Goal: Task Accomplishment & Management: Manage account settings

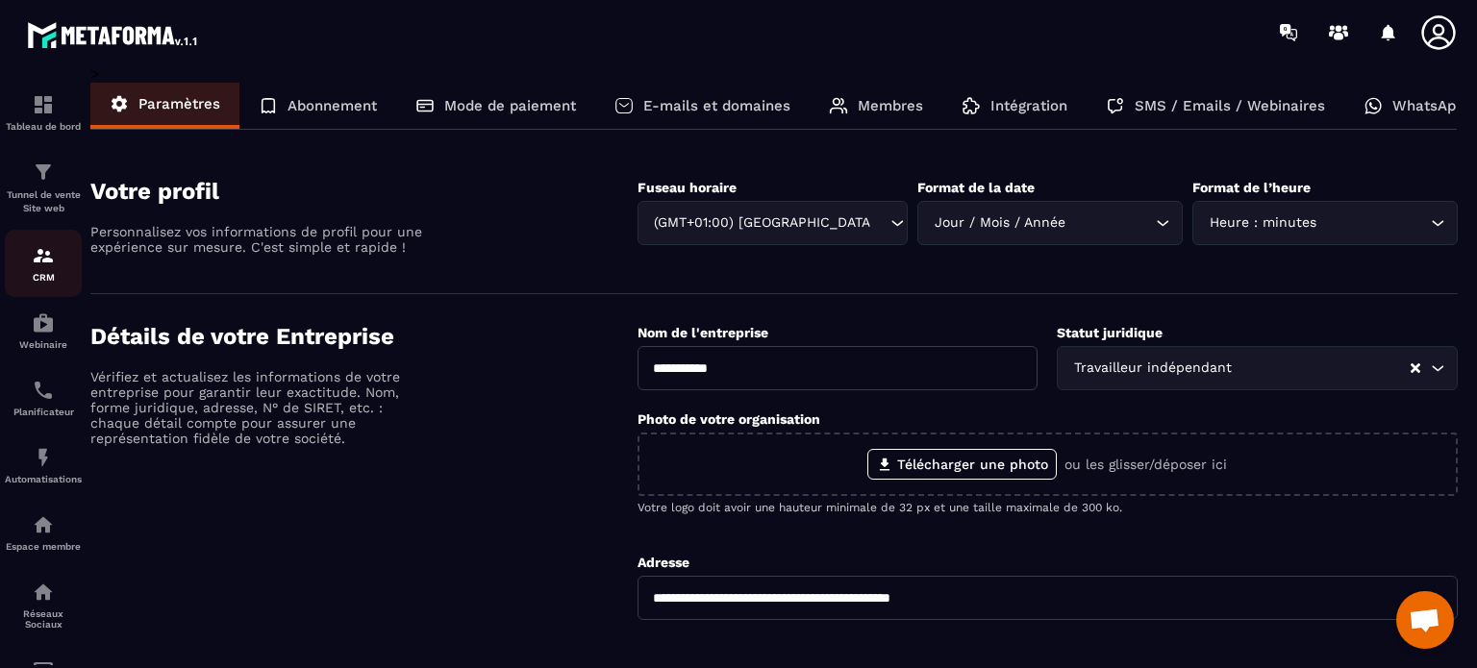
click at [45, 270] on div "CRM" at bounding box center [43, 263] width 77 height 38
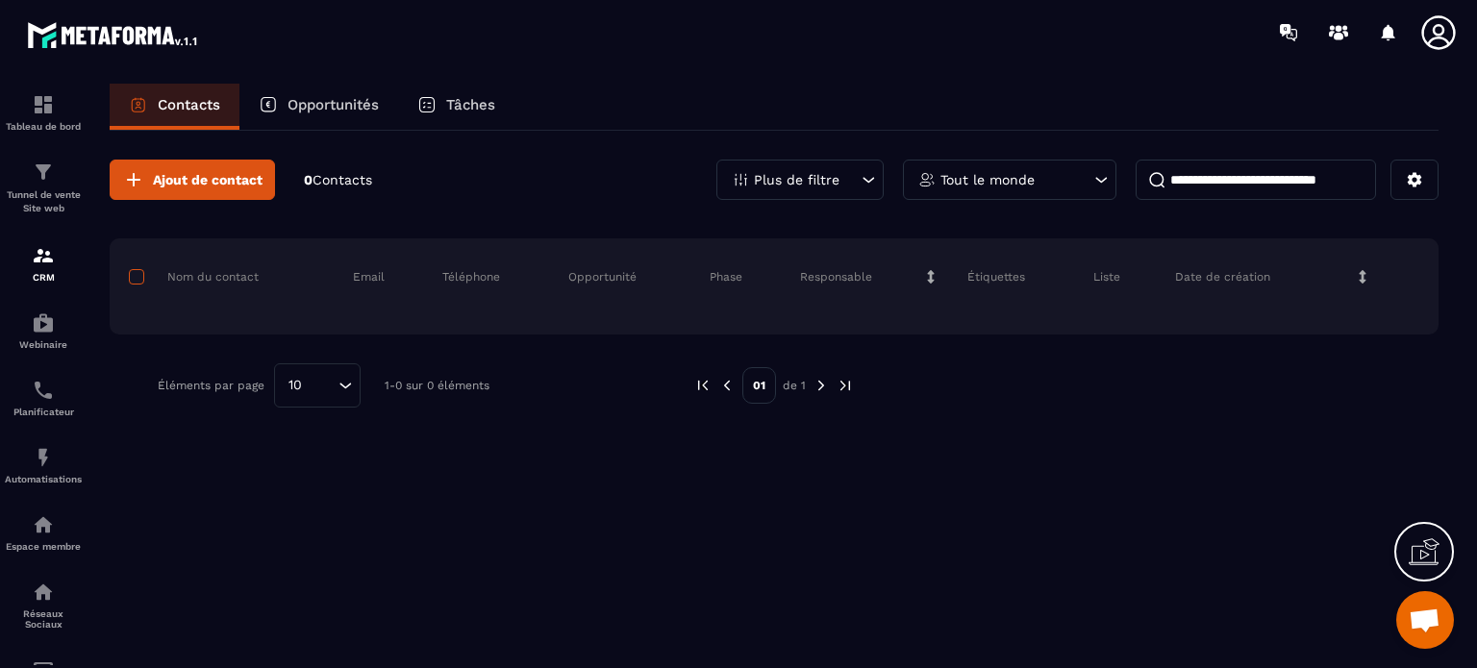
click at [141, 277] on span at bounding box center [136, 276] width 15 height 15
click at [211, 176] on span "Ajout de contact" at bounding box center [208, 179] width 110 height 19
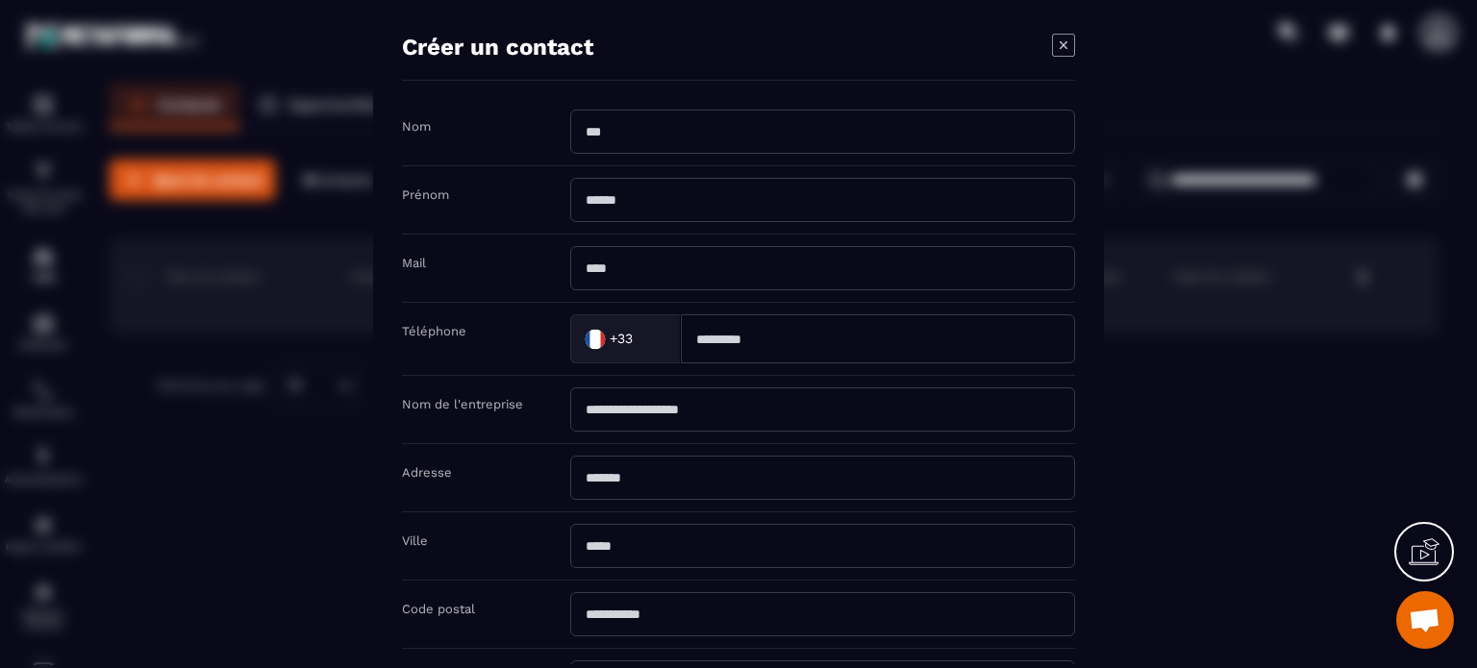
click at [662, 130] on input "Modal window" at bounding box center [822, 132] width 505 height 44
type input "****"
click at [603, 200] on input "Modal window" at bounding box center [822, 200] width 505 height 44
type input "****"
click at [638, 261] on input "Modal window" at bounding box center [822, 268] width 505 height 44
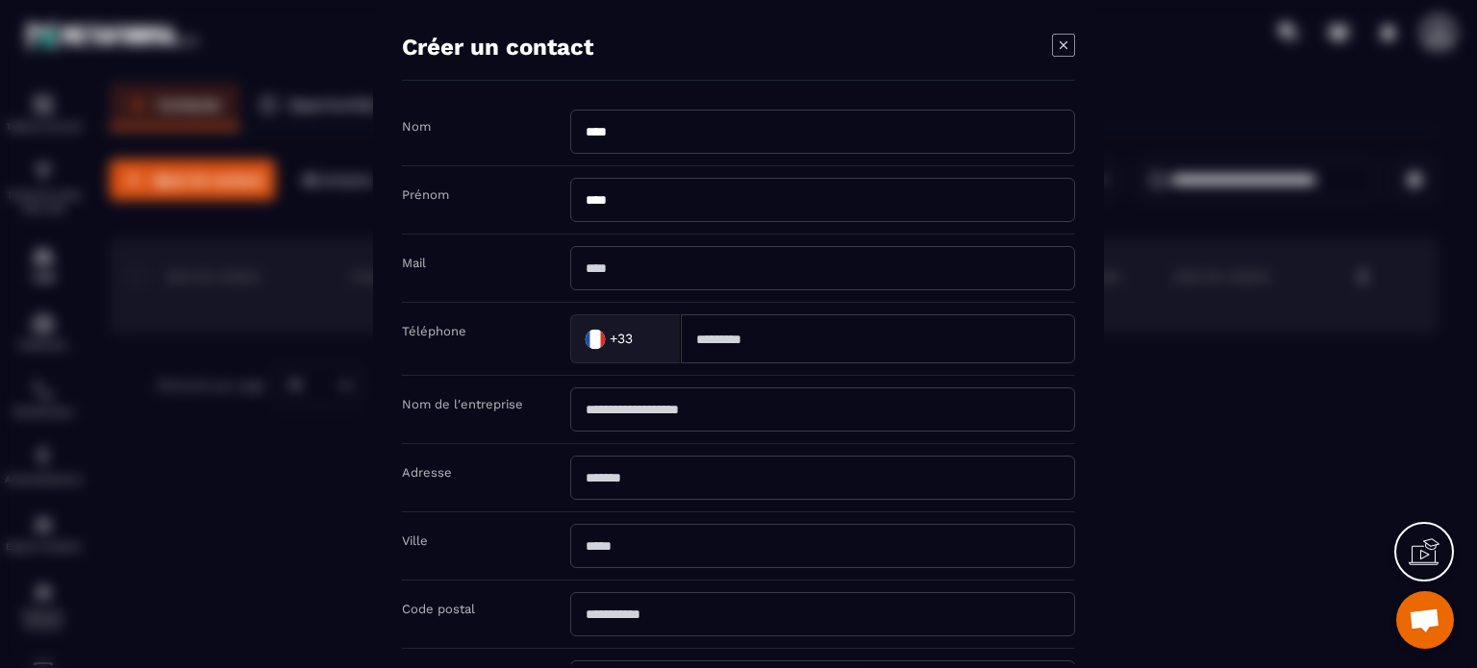
type input "**********"
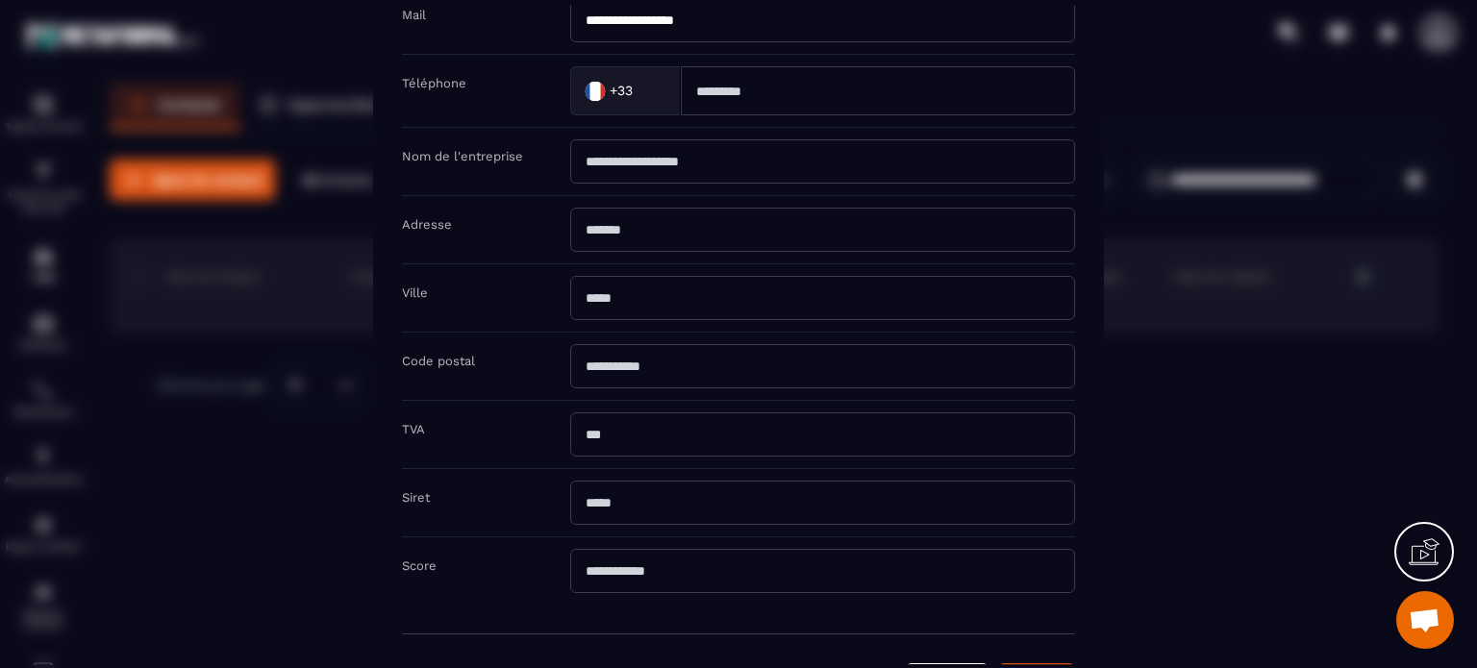
scroll to position [306, 0]
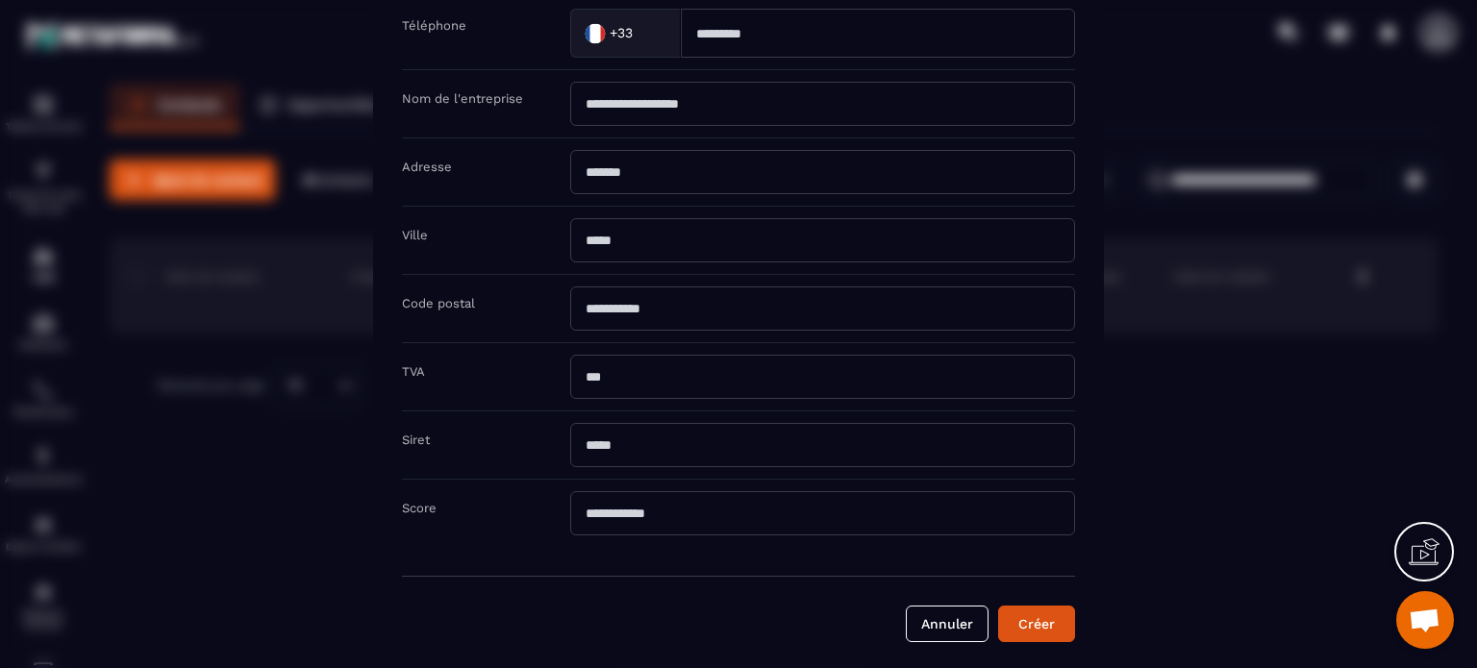
click at [1025, 606] on button "Créer" at bounding box center [1036, 624] width 77 height 37
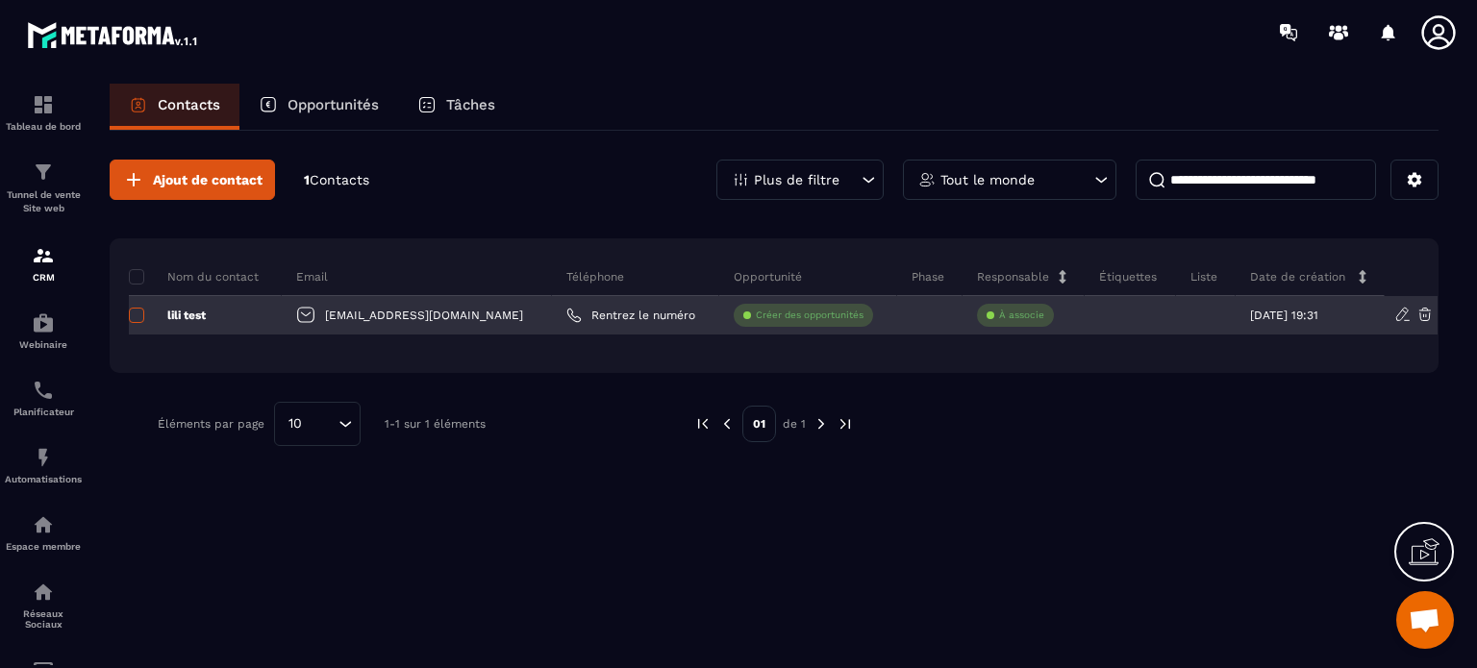
click at [136, 314] on span at bounding box center [136, 315] width 15 height 15
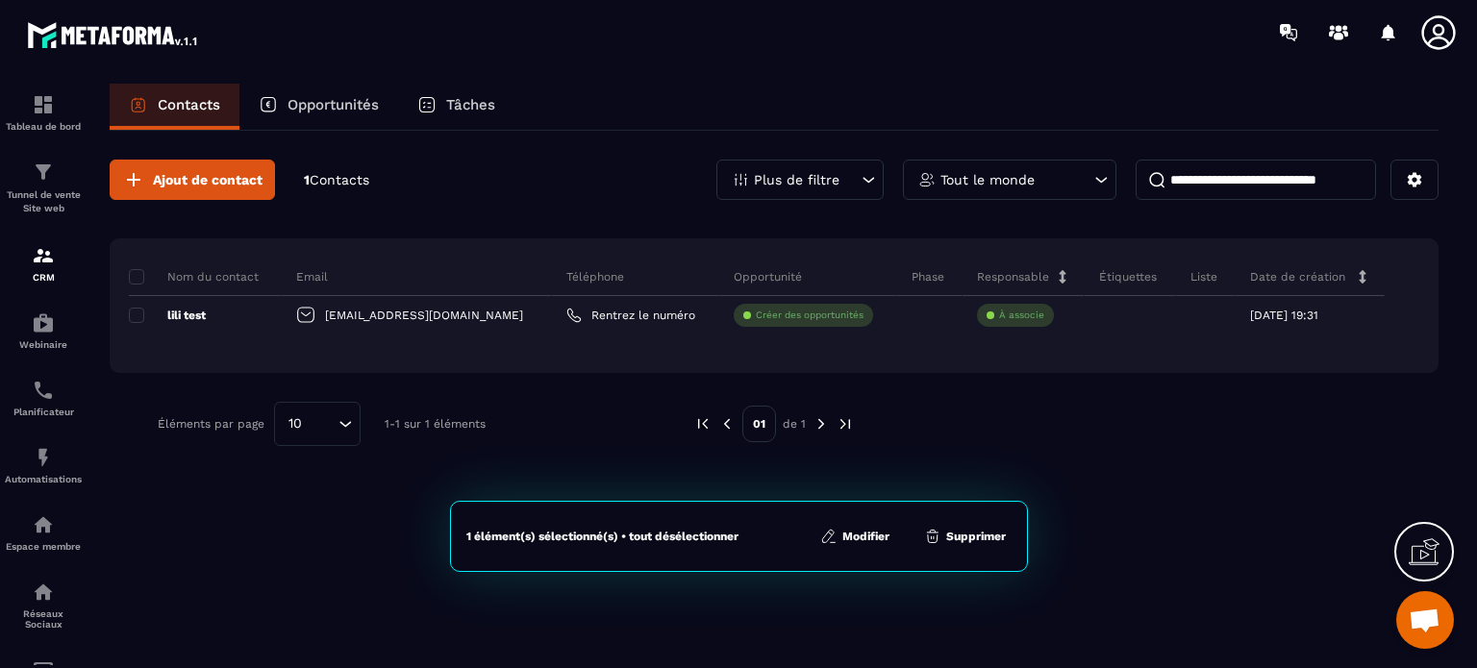
click at [365, 496] on div "Ajout de contact 1 Contacts Plus de filtre Tout le monde Nom du contact Email T…" at bounding box center [774, 398] width 1329 height 535
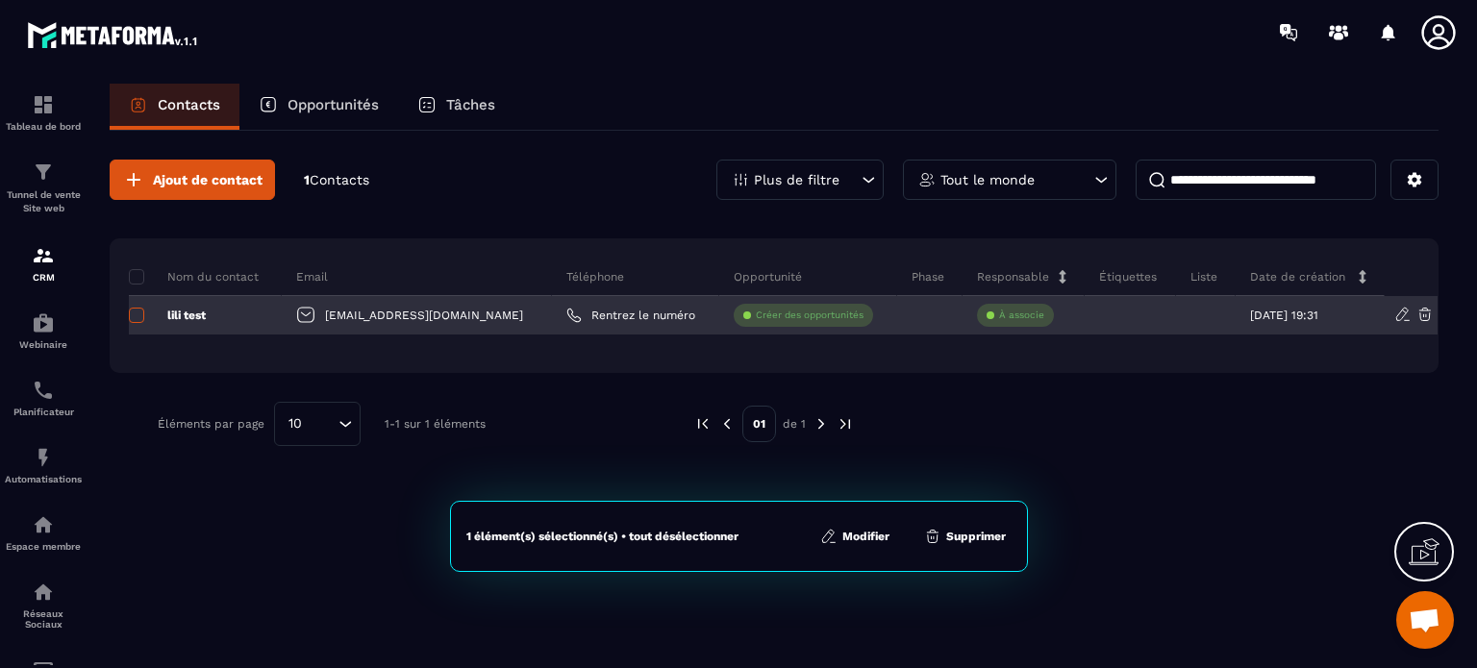
click at [133, 312] on span at bounding box center [136, 315] width 15 height 15
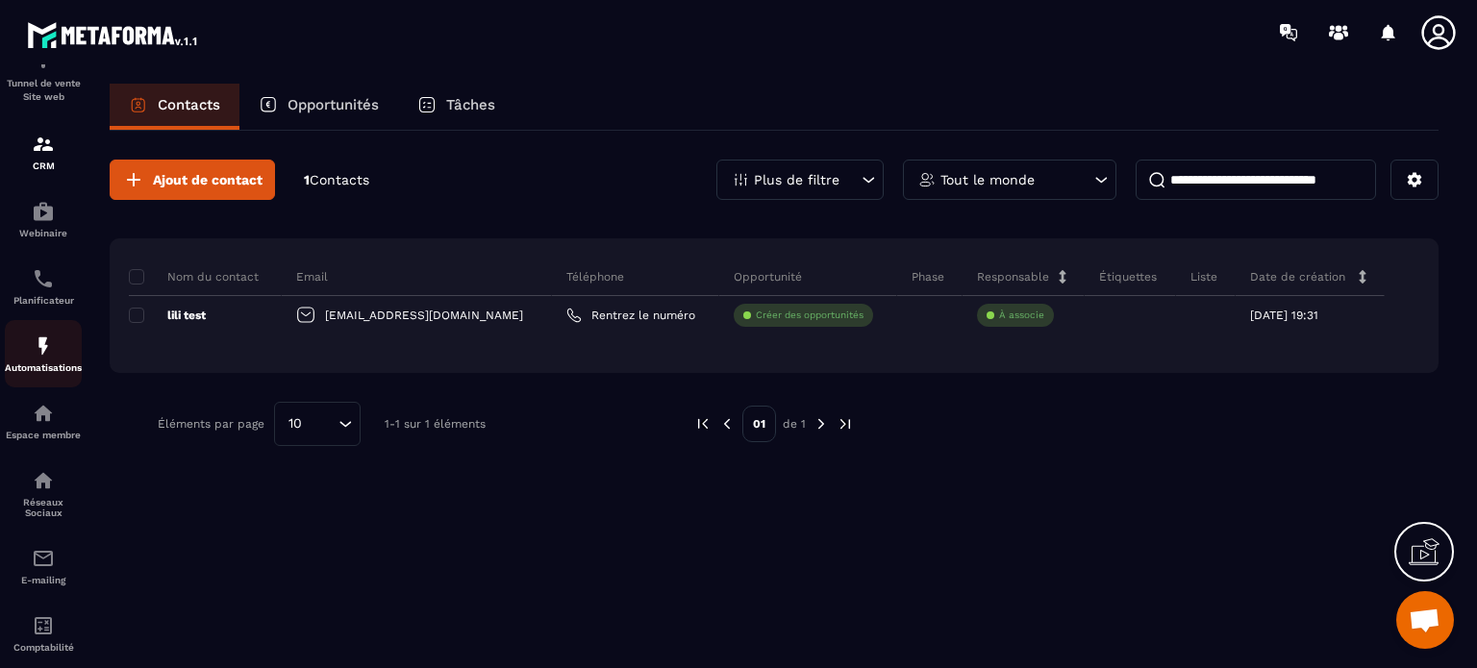
scroll to position [219, 0]
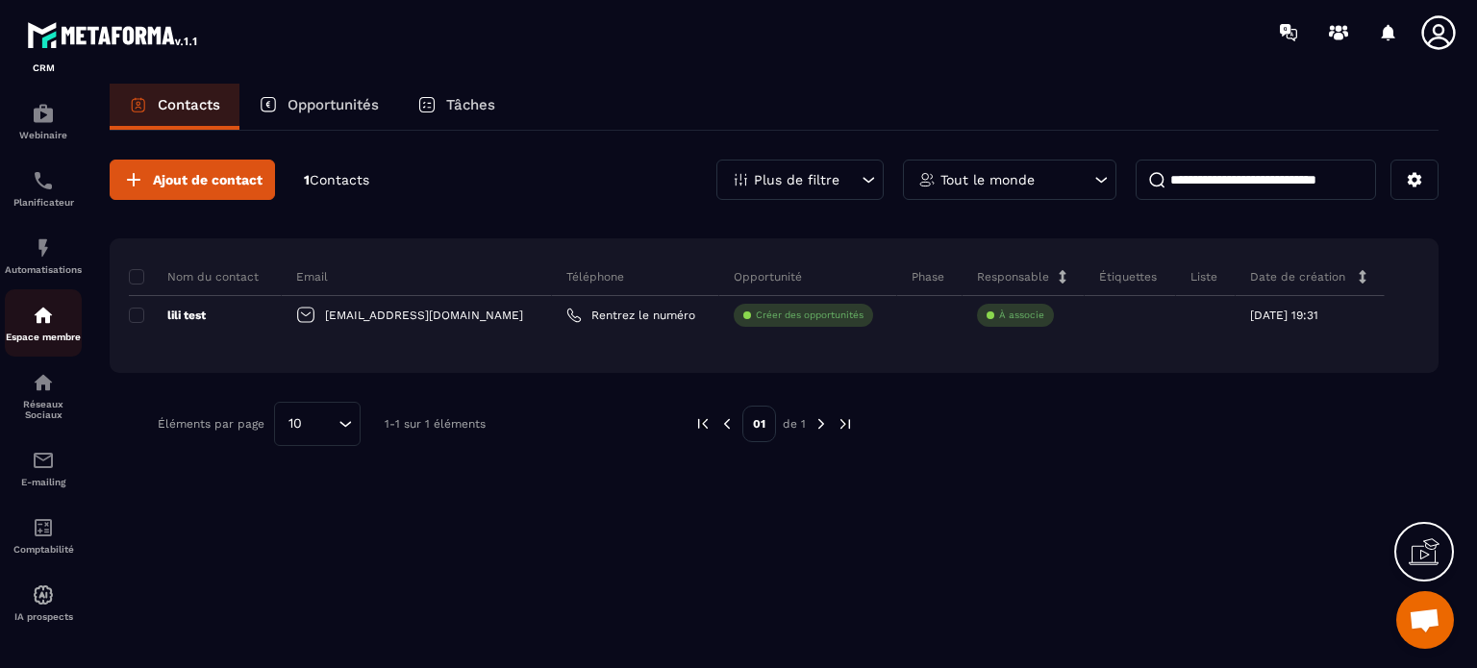
click at [46, 312] on img at bounding box center [43, 315] width 23 height 23
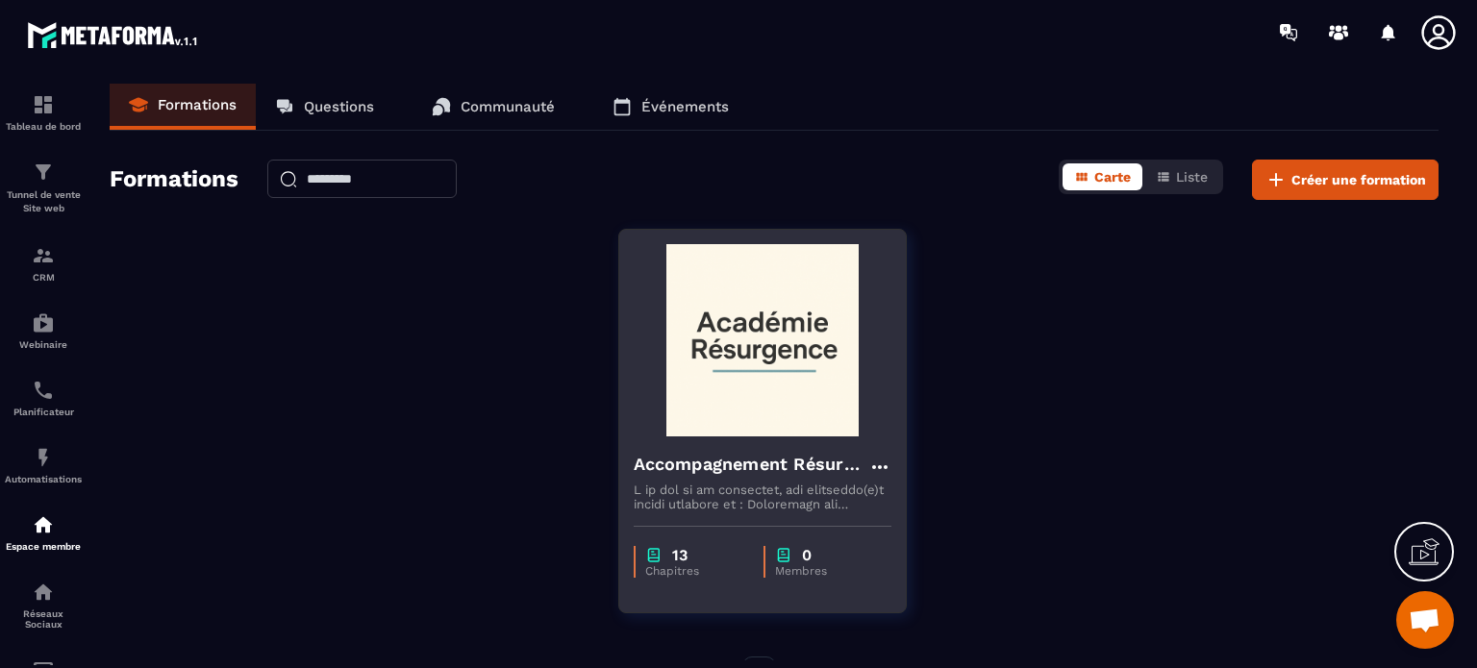
click at [750, 370] on img at bounding box center [763, 340] width 258 height 192
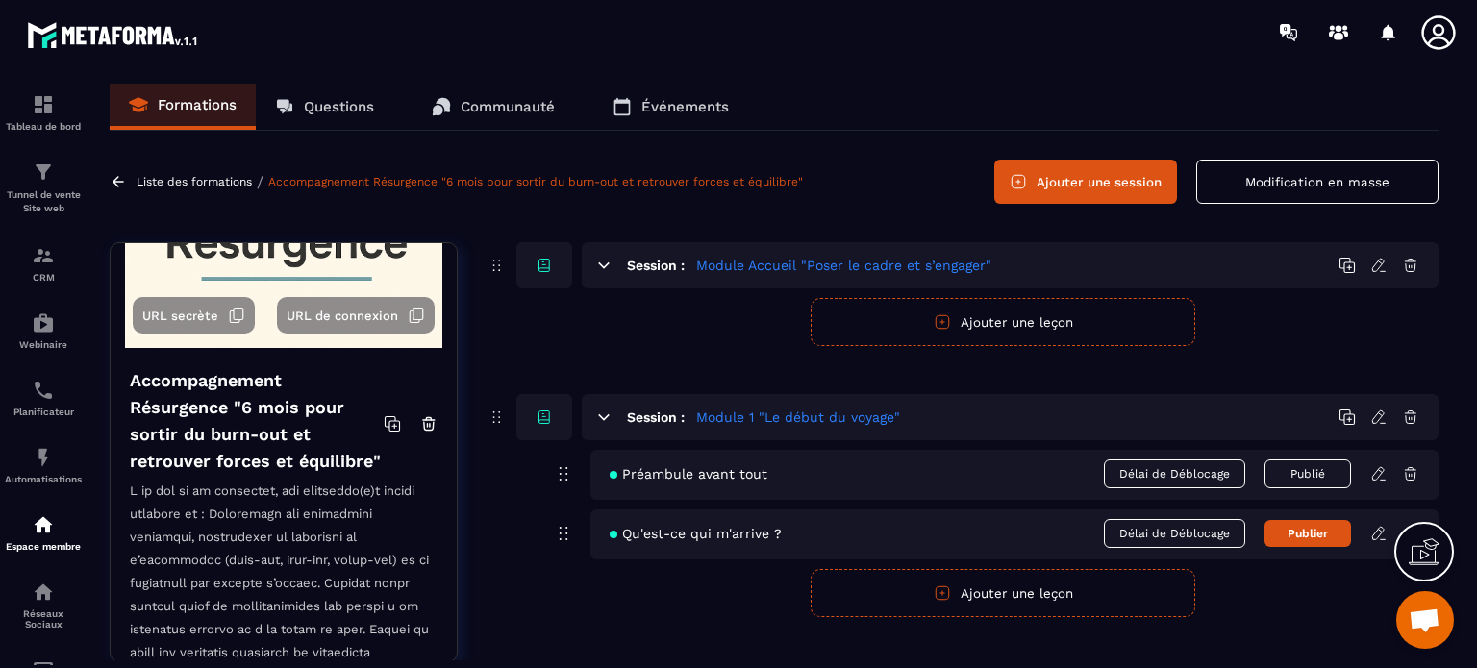
scroll to position [192, 0]
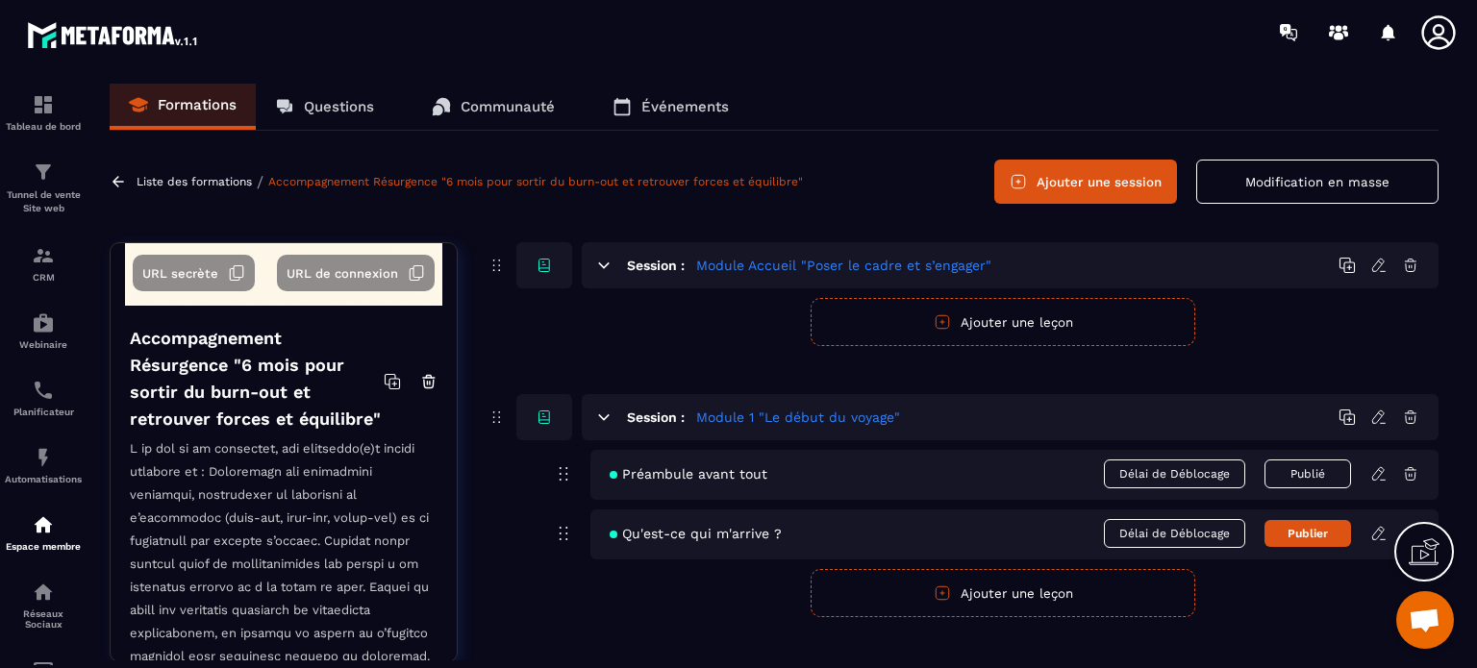
click at [308, 266] on span "URL de connexion" at bounding box center [343, 273] width 112 height 14
click at [187, 271] on span "URL secrète" at bounding box center [180, 273] width 76 height 14
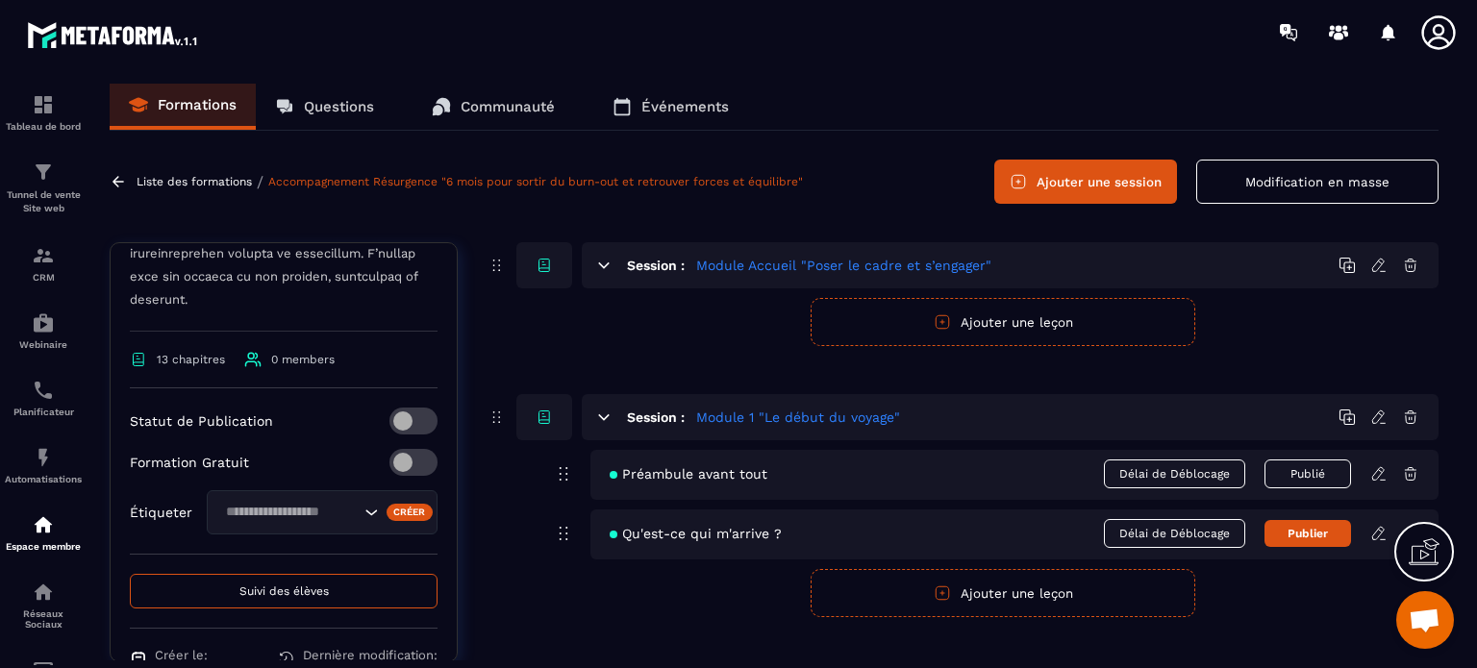
scroll to position [961, 0]
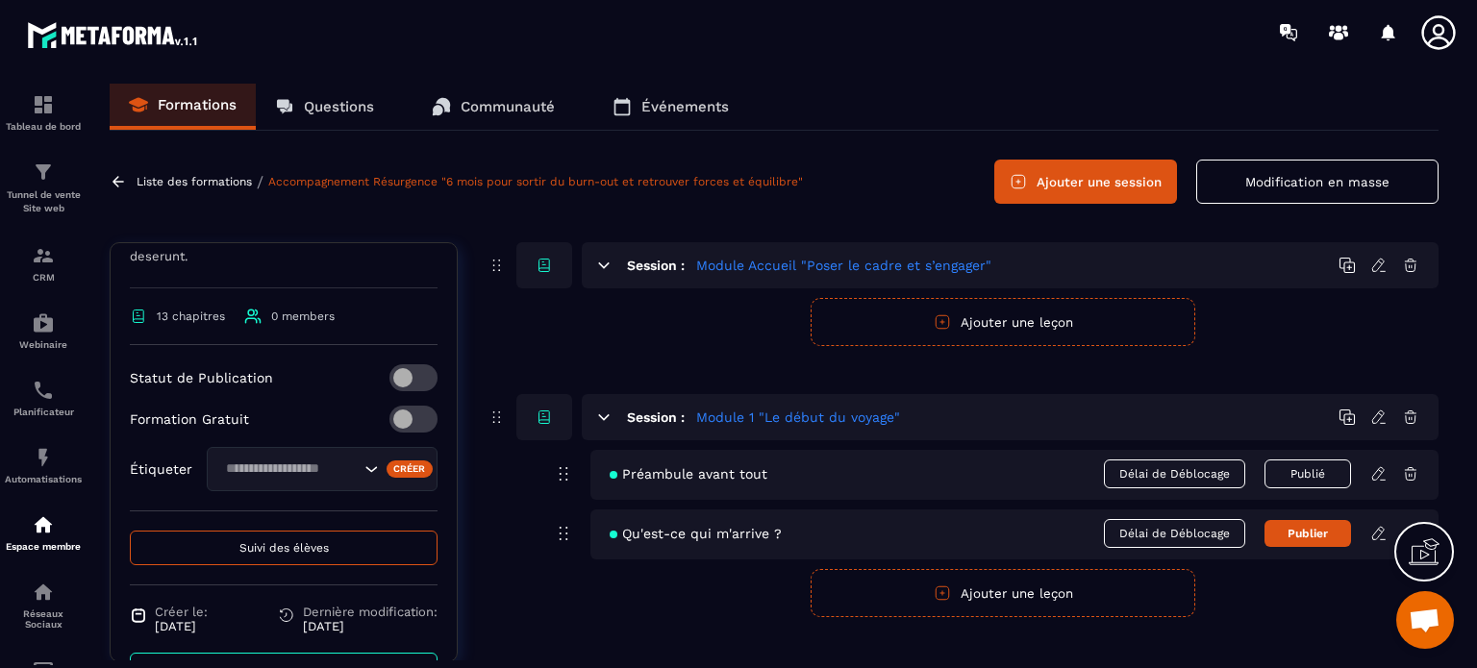
click at [413, 391] on span at bounding box center [413, 377] width 48 height 27
click at [415, 433] on span at bounding box center [413, 419] width 48 height 27
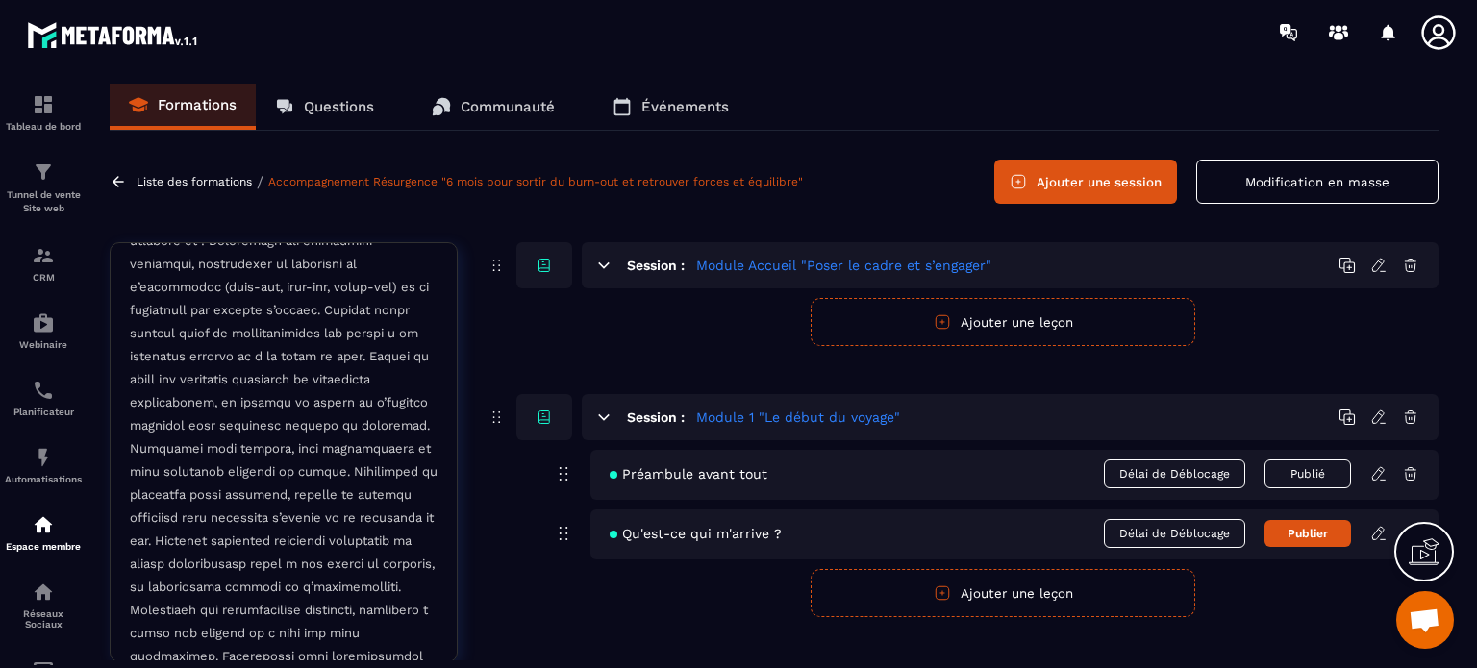
scroll to position [192, 0]
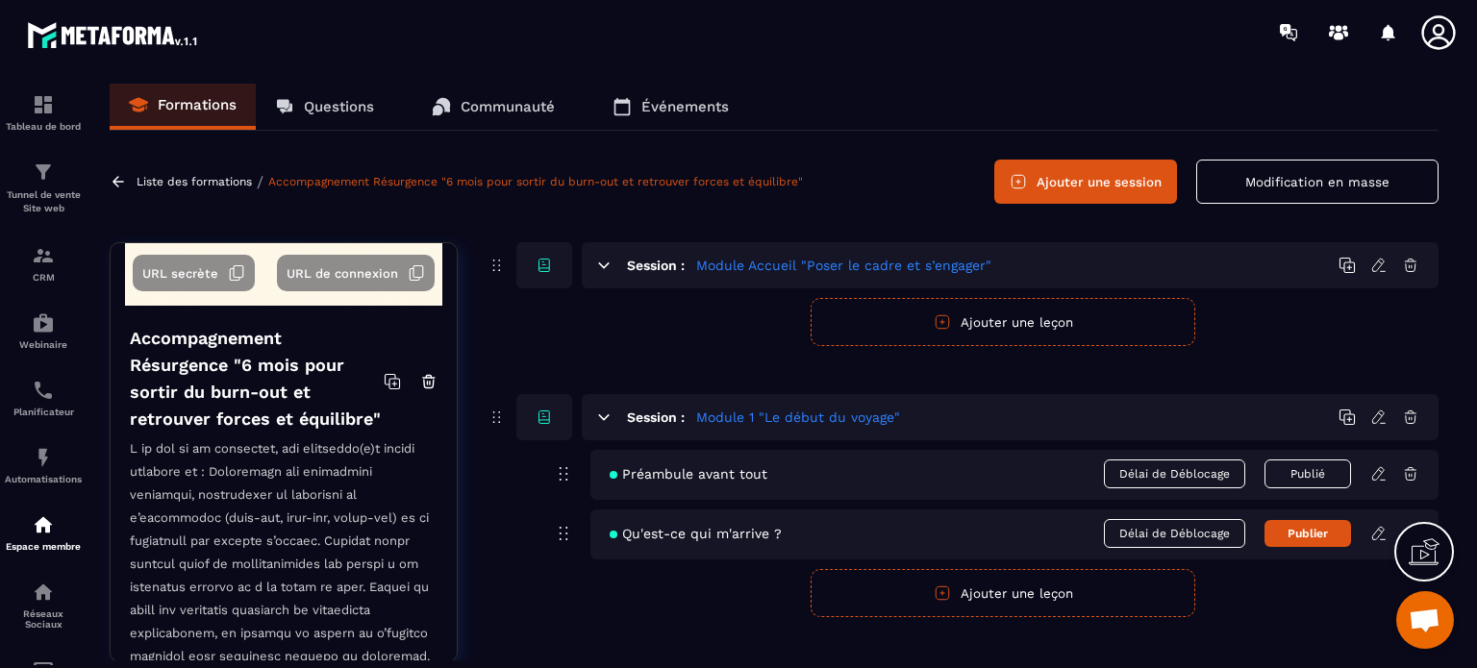
click at [192, 270] on span "URL secrète" at bounding box center [180, 273] width 76 height 14
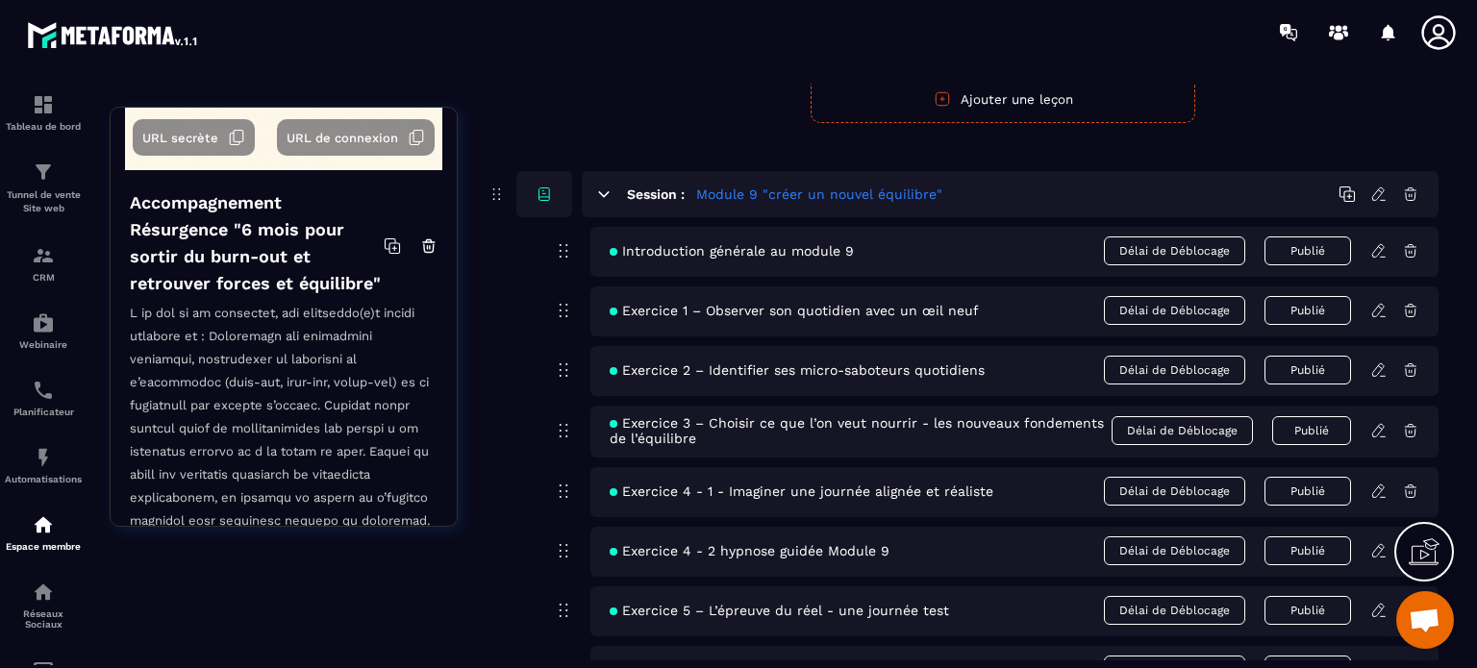
scroll to position [1538, 0]
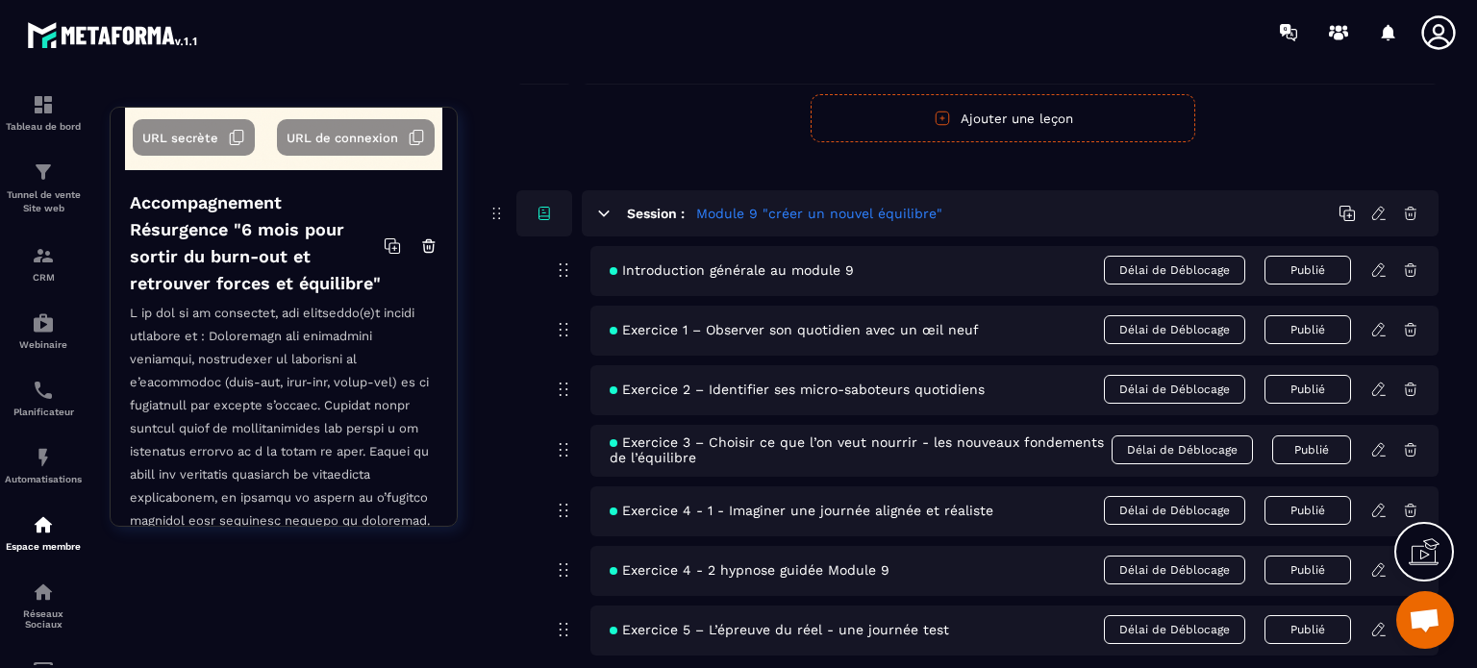
click at [1309, 264] on button "Publié" at bounding box center [1307, 270] width 87 height 29
click at [1309, 264] on button "Publier" at bounding box center [1307, 270] width 87 height 27
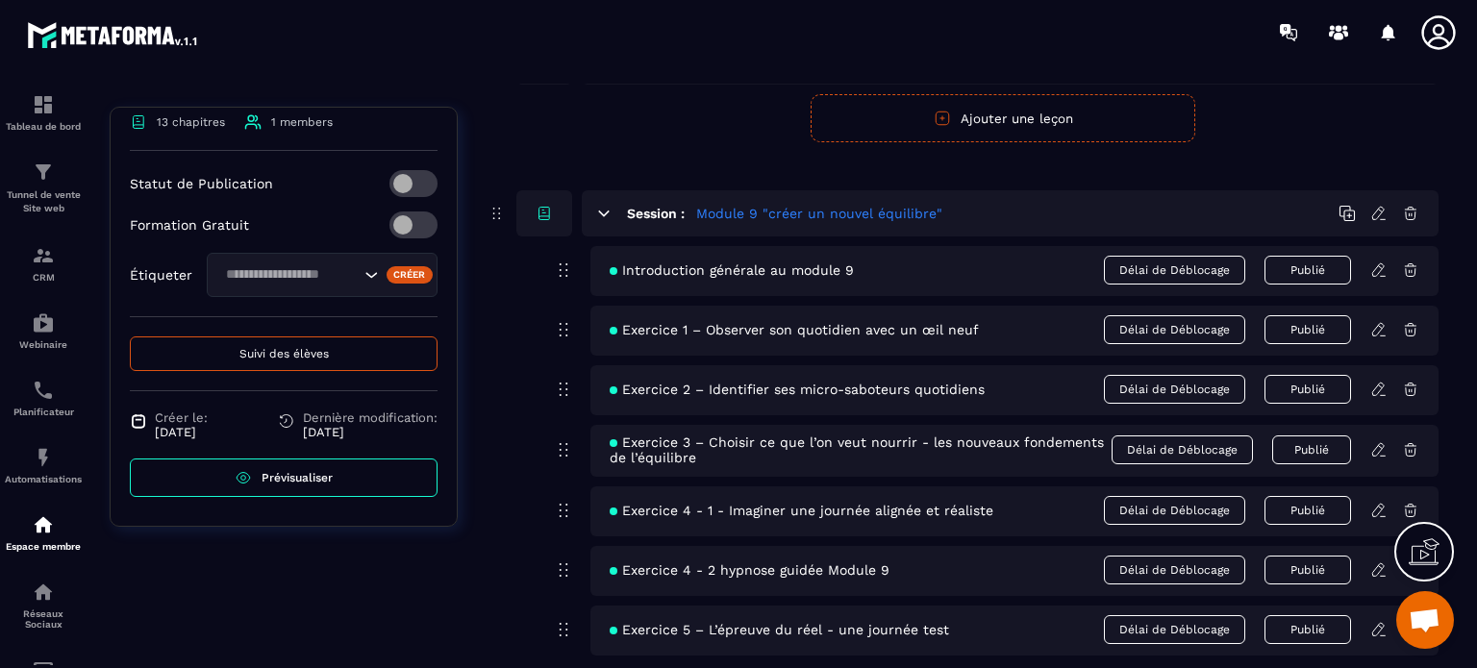
scroll to position [1069, 0]
click at [279, 355] on span "Suivi des élèves" at bounding box center [283, 353] width 89 height 13
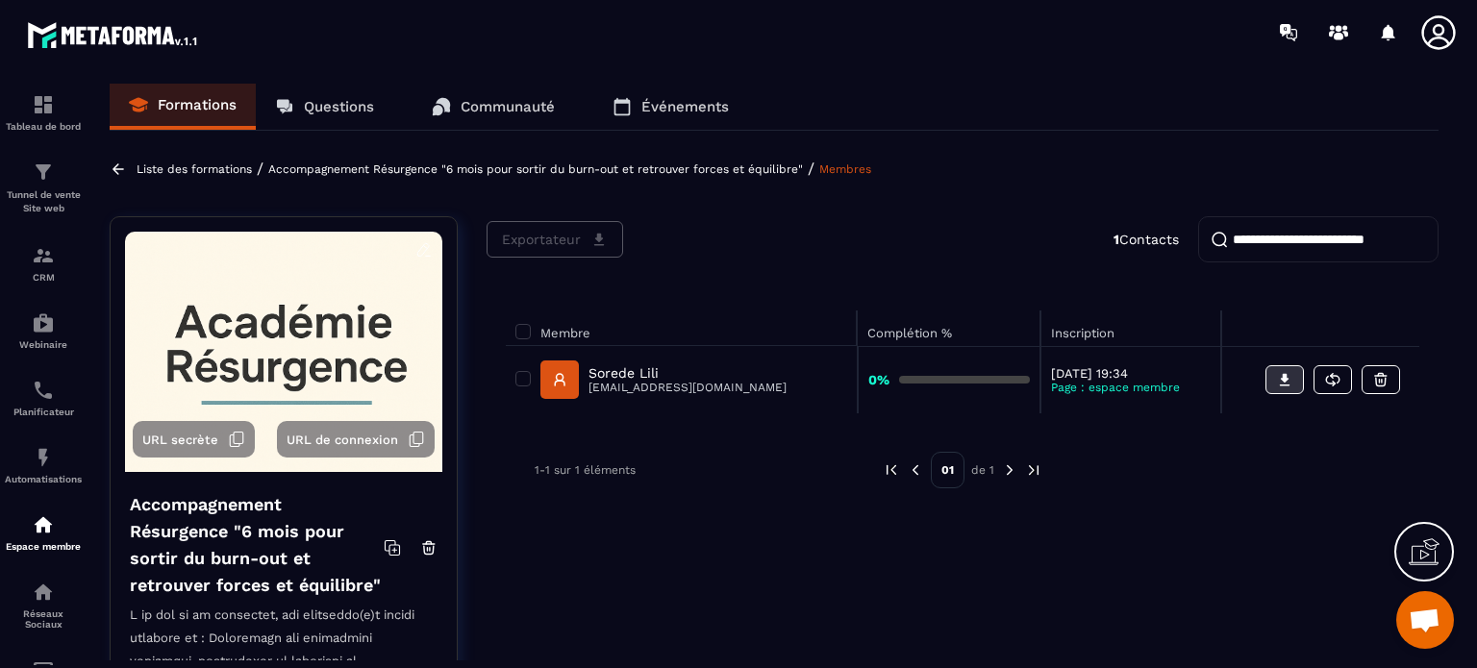
click at [1288, 378] on icon at bounding box center [1285, 380] width 11 height 12
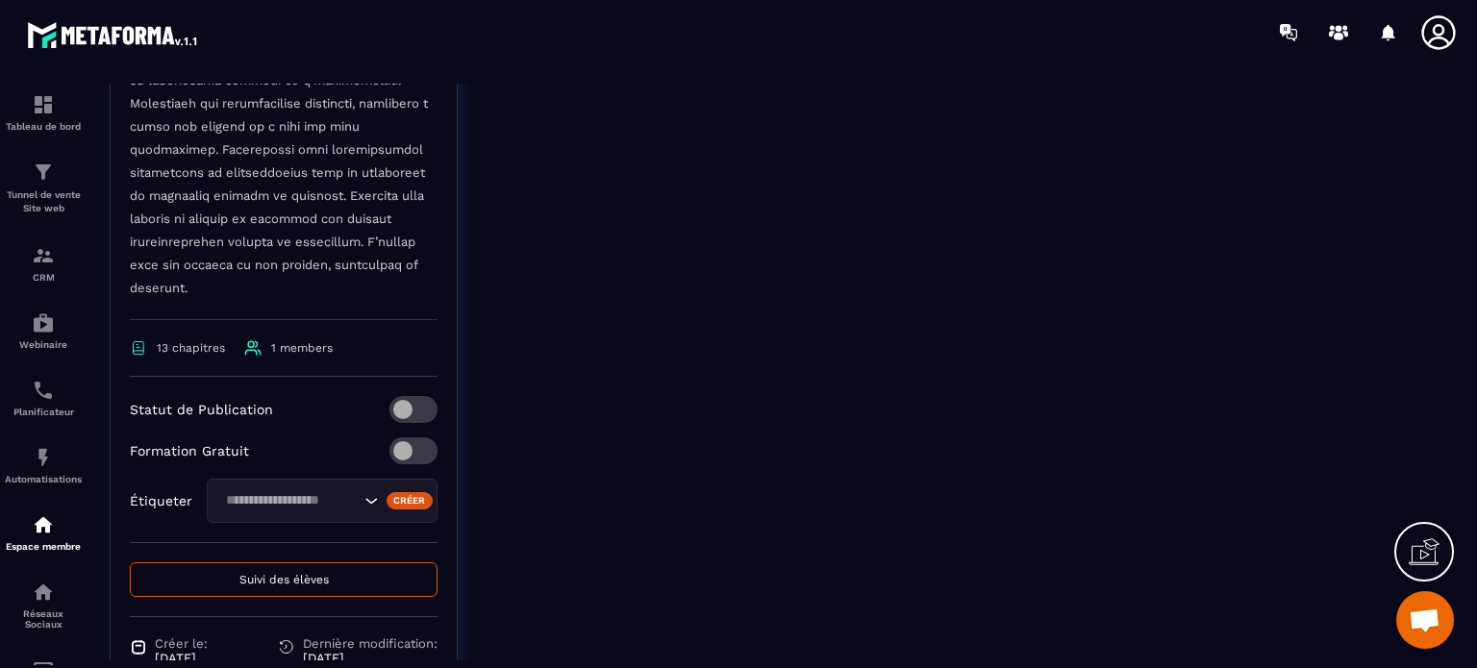
scroll to position [1042, 0]
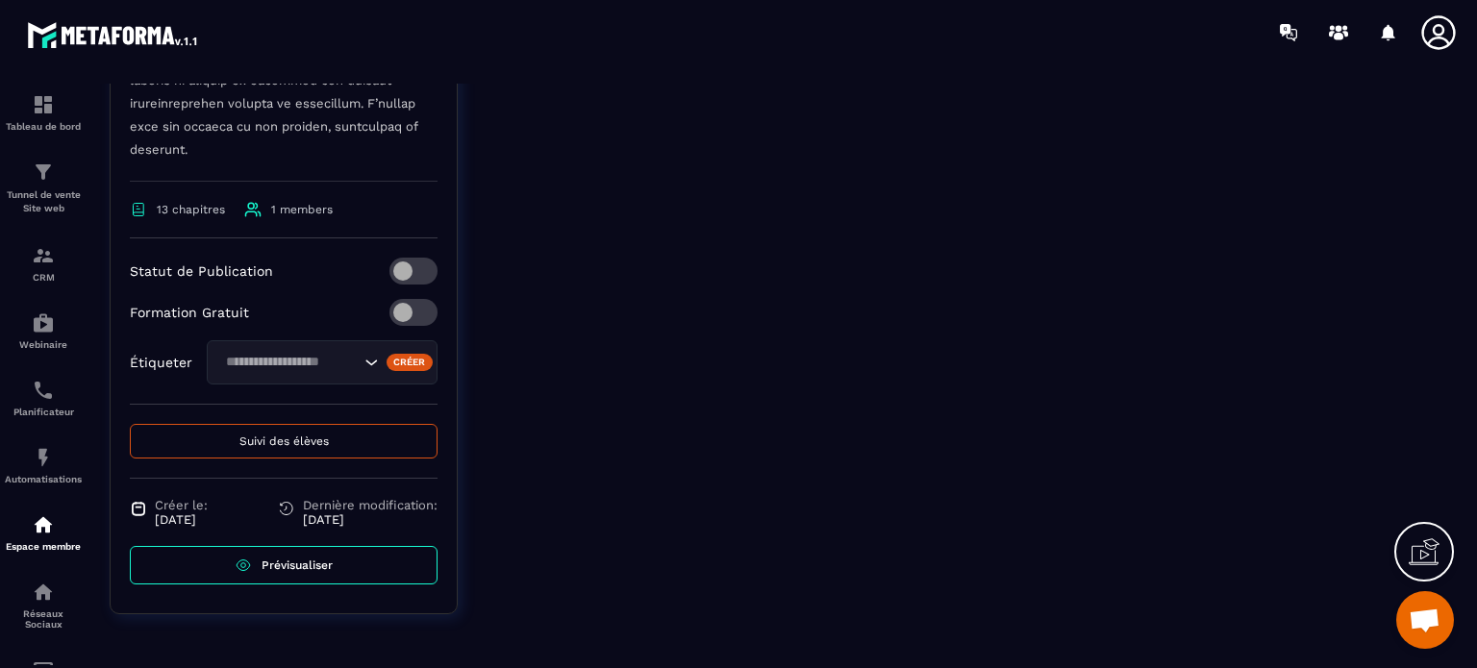
click at [401, 268] on span at bounding box center [413, 271] width 48 height 27
click at [403, 313] on span at bounding box center [413, 312] width 48 height 27
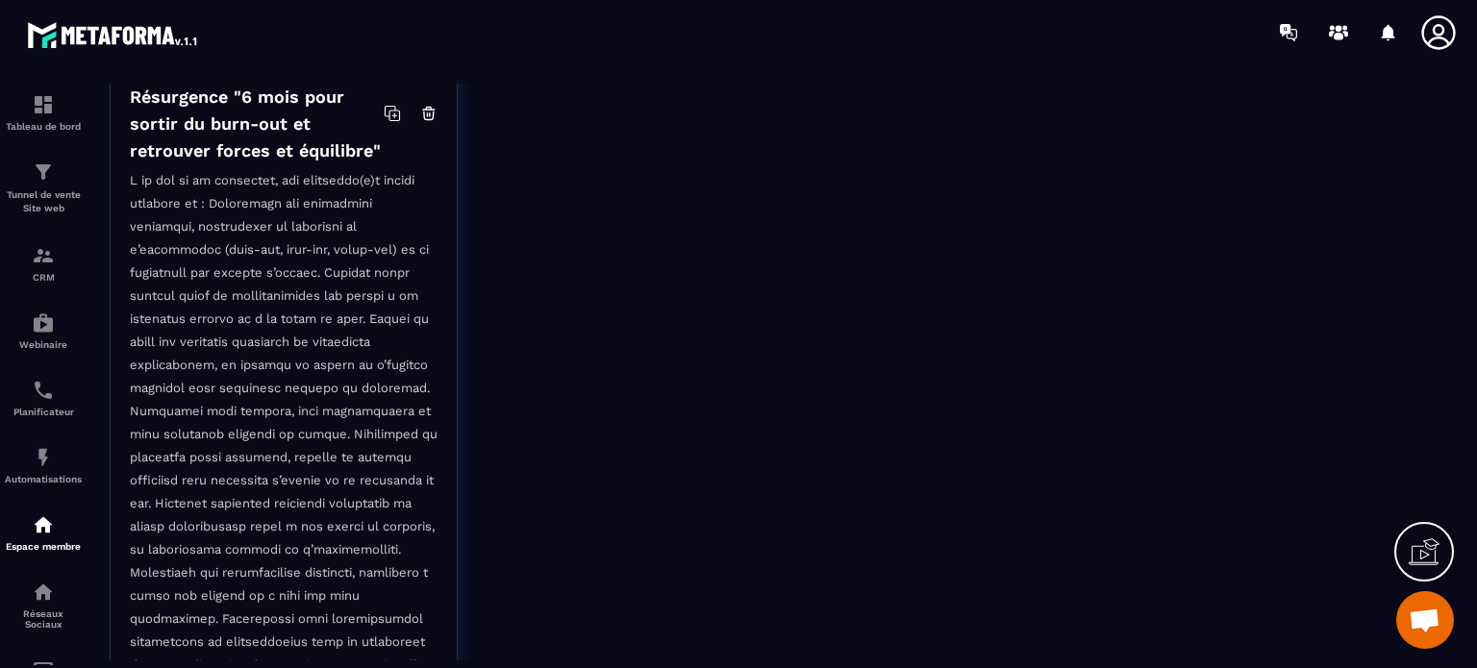
scroll to position [0, 0]
